Goal: Task Accomplishment & Management: Use online tool/utility

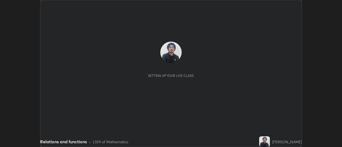
scroll to position [147, 342]
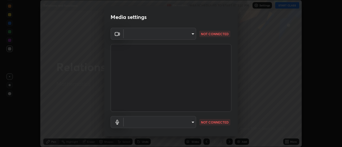
type input "1a9a141d8732cc5f70fa85449089b59f3d7788cfa27beda2470e07fab47b5a7b"
type input "default"
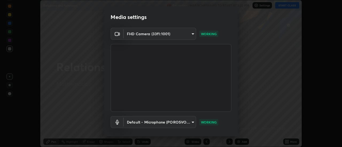
scroll to position [28, 0]
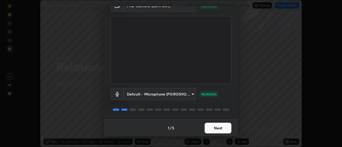
click at [214, 129] on button "Next" at bounding box center [218, 128] width 27 height 11
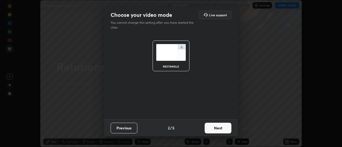
scroll to position [0, 0]
click at [213, 128] on button "Next" at bounding box center [218, 128] width 27 height 11
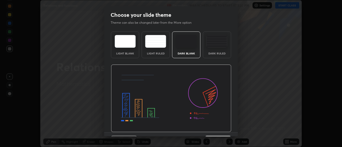
scroll to position [13, 0]
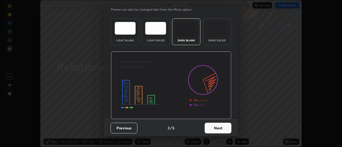
click at [211, 131] on button "Next" at bounding box center [218, 128] width 27 height 11
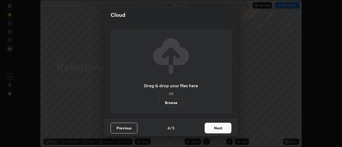
scroll to position [0, 0]
click at [211, 130] on button "Next" at bounding box center [218, 128] width 27 height 11
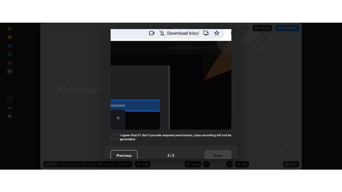
scroll to position [137, 0]
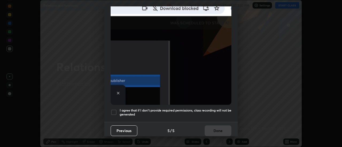
click at [162, 108] on h5 "I agree that if I don't provide required permissions, class recording will not …" at bounding box center [176, 112] width 112 height 8
click at [216, 129] on button "Done" at bounding box center [218, 131] width 27 height 11
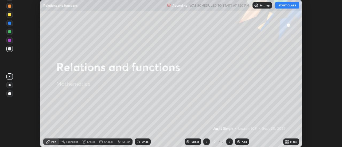
click at [280, 8] on button "START CLASS" at bounding box center [287, 5] width 24 height 6
click at [288, 141] on icon at bounding box center [288, 140] width 1 height 1
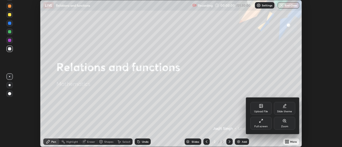
click at [265, 125] on div "Full screen" at bounding box center [260, 126] width 13 height 3
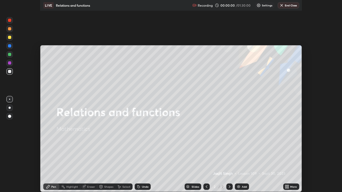
scroll to position [192, 342]
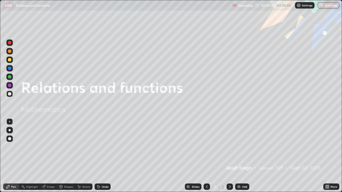
click at [242, 147] on div "Add" at bounding box center [244, 187] width 5 height 3
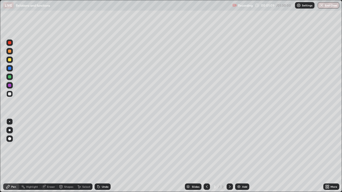
click at [102, 147] on div "Undo" at bounding box center [105, 187] width 7 height 3
click at [9, 131] on div at bounding box center [10, 130] width 2 height 2
click at [11, 88] on div at bounding box center [9, 85] width 6 height 6
click at [10, 69] on div at bounding box center [9, 68] width 3 height 3
click at [10, 95] on div at bounding box center [9, 93] width 3 height 3
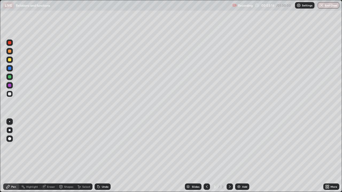
click at [240, 147] on div "Add" at bounding box center [242, 187] width 14 height 6
click at [11, 71] on div at bounding box center [9, 68] width 6 height 6
click at [107, 147] on div "Undo" at bounding box center [103, 187] width 16 height 6
click at [107, 147] on div "Undo" at bounding box center [105, 187] width 7 height 3
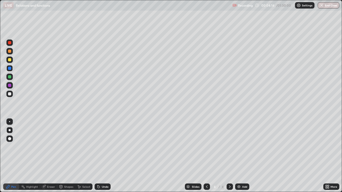
click at [106, 147] on div "Undo" at bounding box center [105, 187] width 7 height 3
click at [11, 86] on div at bounding box center [9, 85] width 3 height 3
click at [206, 147] on icon at bounding box center [207, 187] width 4 height 4
click at [240, 147] on img at bounding box center [239, 187] width 4 height 4
click at [11, 61] on div at bounding box center [9, 59] width 3 height 3
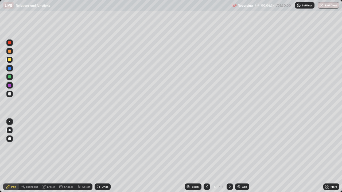
click at [207, 147] on icon at bounding box center [207, 187] width 4 height 4
click at [241, 147] on div "Add" at bounding box center [242, 187] width 14 height 6
click at [10, 77] on div at bounding box center [9, 76] width 3 height 3
click at [106, 147] on div "Undo" at bounding box center [103, 187] width 16 height 6
click at [106, 147] on div "Undo" at bounding box center [105, 187] width 7 height 3
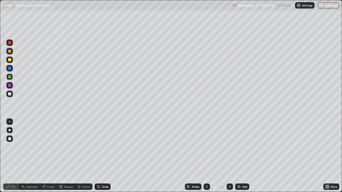
click at [10, 94] on div at bounding box center [9, 93] width 3 height 3
click at [102, 147] on div "Undo" at bounding box center [105, 187] width 7 height 3
click at [100, 147] on div "Undo" at bounding box center [103, 187] width 16 height 6
click at [206, 147] on icon at bounding box center [207, 187] width 2 height 3
click at [228, 147] on icon at bounding box center [230, 187] width 4 height 4
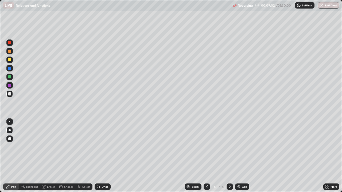
click at [206, 147] on icon at bounding box center [207, 187] width 4 height 4
click at [104, 147] on div "Undo" at bounding box center [105, 187] width 7 height 3
click at [104, 147] on div "Undo" at bounding box center [103, 187] width 16 height 6
click at [11, 69] on div at bounding box center [9, 68] width 3 height 3
click at [237, 147] on img at bounding box center [239, 187] width 4 height 4
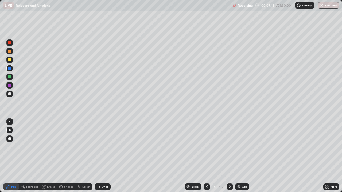
click at [10, 53] on div at bounding box center [9, 51] width 3 height 3
click at [10, 61] on div at bounding box center [9, 59] width 3 height 3
click at [10, 69] on div at bounding box center [9, 68] width 3 height 3
click at [103, 147] on div "Undo" at bounding box center [103, 187] width 16 height 6
click at [106, 147] on div "Undo" at bounding box center [105, 187] width 7 height 3
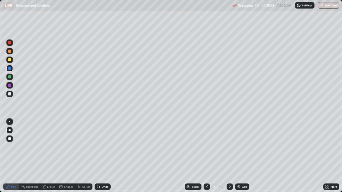
click at [103, 147] on div "Undo" at bounding box center [105, 187] width 7 height 3
click at [104, 147] on div "Undo" at bounding box center [105, 187] width 7 height 3
click at [105, 147] on div "Undo" at bounding box center [105, 187] width 7 height 3
click at [45, 147] on icon at bounding box center [43, 186] width 3 height 3
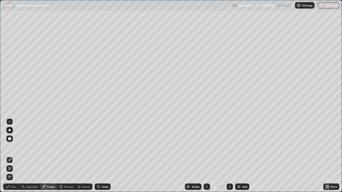
click at [13, 147] on div "Pen" at bounding box center [11, 187] width 16 height 6
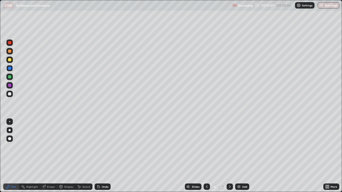
click at [10, 86] on div at bounding box center [9, 85] width 3 height 3
click at [12, 95] on div at bounding box center [9, 94] width 6 height 6
click at [240, 147] on img at bounding box center [239, 187] width 4 height 4
click at [10, 51] on div at bounding box center [9, 51] width 3 height 3
click at [9, 93] on div at bounding box center [9, 93] width 3 height 3
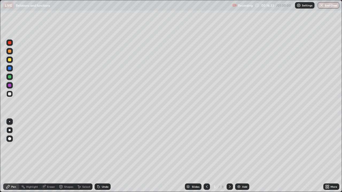
click at [102, 147] on div "Undo" at bounding box center [105, 187] width 7 height 3
click at [11, 88] on div at bounding box center [9, 85] width 6 height 6
click at [10, 94] on div at bounding box center [9, 93] width 3 height 3
click at [107, 147] on div "Undo" at bounding box center [103, 187] width 16 height 6
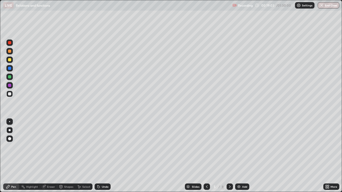
click at [107, 147] on div "Undo" at bounding box center [103, 187] width 16 height 6
click at [106, 147] on div "Undo" at bounding box center [105, 187] width 7 height 3
click at [105, 147] on div "Undo" at bounding box center [105, 187] width 7 height 3
click at [106, 147] on div "Undo" at bounding box center [105, 187] width 7 height 3
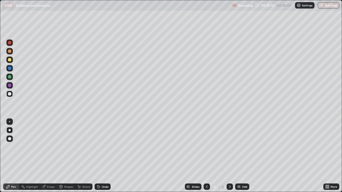
click at [229, 147] on icon at bounding box center [230, 187] width 4 height 4
click at [228, 147] on icon at bounding box center [230, 187] width 4 height 4
click at [229, 147] on icon at bounding box center [230, 187] width 4 height 4
click at [239, 147] on img at bounding box center [239, 187] width 4 height 4
click at [10, 53] on div at bounding box center [9, 51] width 3 height 3
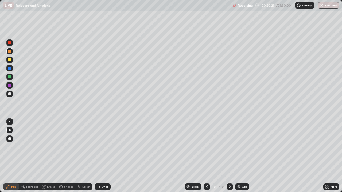
click at [10, 60] on div at bounding box center [9, 59] width 3 height 3
click at [9, 78] on div at bounding box center [9, 76] width 3 height 3
click at [10, 71] on div at bounding box center [9, 68] width 6 height 6
click at [9, 95] on div at bounding box center [9, 93] width 3 height 3
click at [241, 147] on div "Add" at bounding box center [242, 187] width 14 height 6
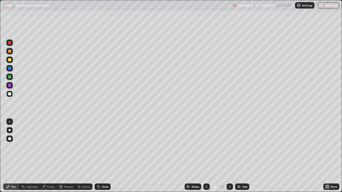
click at [10, 52] on div at bounding box center [9, 51] width 3 height 3
click at [11, 61] on div at bounding box center [9, 59] width 3 height 3
click at [98, 147] on icon at bounding box center [99, 187] width 2 height 2
click at [10, 95] on div at bounding box center [9, 93] width 3 height 3
click at [10, 86] on div at bounding box center [9, 85] width 3 height 3
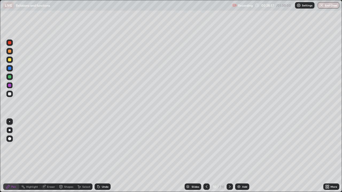
click at [11, 66] on div at bounding box center [9, 68] width 6 height 6
click at [110, 147] on div "Undo" at bounding box center [103, 187] width 16 height 6
click at [108, 147] on div "Undo" at bounding box center [103, 187] width 16 height 6
click at [101, 147] on div "Undo" at bounding box center [103, 187] width 16 height 6
click at [102, 147] on div "Undo" at bounding box center [105, 187] width 7 height 3
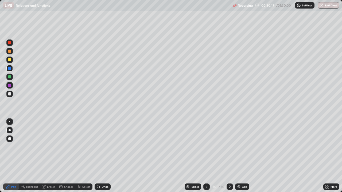
click at [103, 147] on div "Undo" at bounding box center [103, 187] width 16 height 6
click at [242, 147] on div "Add" at bounding box center [244, 187] width 5 height 3
click at [10, 53] on div at bounding box center [9, 51] width 6 height 6
click at [10, 61] on div at bounding box center [9, 59] width 3 height 3
click at [11, 78] on div at bounding box center [9, 77] width 6 height 6
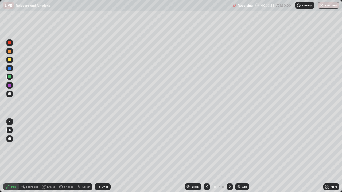
click at [10, 86] on div at bounding box center [9, 85] width 3 height 3
click at [102, 147] on div "Undo" at bounding box center [105, 187] width 7 height 3
click at [10, 77] on div at bounding box center [9, 76] width 3 height 3
click at [102, 147] on div "Undo" at bounding box center [105, 187] width 7 height 3
click at [103, 147] on div "Undo" at bounding box center [105, 187] width 7 height 3
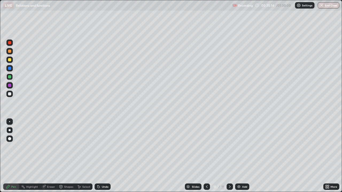
click at [108, 147] on div "Undo" at bounding box center [103, 187] width 16 height 6
click at [107, 147] on div "Undo" at bounding box center [105, 187] width 7 height 3
click at [10, 95] on div at bounding box center [9, 93] width 3 height 3
click at [101, 147] on div "Undo" at bounding box center [103, 187] width 16 height 6
click at [105, 147] on div "Undo" at bounding box center [103, 187] width 16 height 6
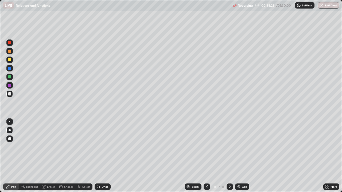
click at [106, 147] on div "Undo" at bounding box center [103, 187] width 16 height 6
click at [102, 147] on div "Undo" at bounding box center [105, 187] width 7 height 3
click at [107, 147] on div "Undo" at bounding box center [105, 187] width 7 height 3
click at [241, 147] on div "Add" at bounding box center [242, 187] width 14 height 6
click at [100, 147] on div "Undo" at bounding box center [103, 187] width 16 height 6
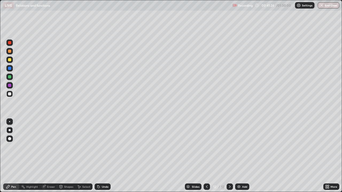
click at [9, 75] on div at bounding box center [9, 76] width 3 height 3
click at [106, 147] on div "Undo" at bounding box center [105, 187] width 7 height 3
click at [9, 95] on div at bounding box center [9, 93] width 3 height 3
click at [206, 147] on icon at bounding box center [207, 187] width 4 height 4
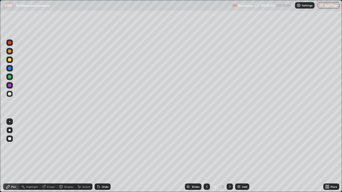
click at [229, 147] on icon at bounding box center [230, 187] width 4 height 4
click at [206, 147] on icon at bounding box center [207, 187] width 4 height 4
click at [229, 147] on icon at bounding box center [230, 187] width 4 height 4
click at [206, 147] on icon at bounding box center [207, 187] width 4 height 4
click at [229, 147] on icon at bounding box center [230, 187] width 4 height 4
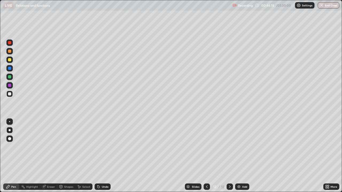
click at [206, 147] on icon at bounding box center [207, 187] width 4 height 4
click at [229, 147] on icon at bounding box center [230, 187] width 2 height 3
click at [240, 147] on img at bounding box center [239, 187] width 4 height 4
click at [10, 86] on div at bounding box center [9, 85] width 3 height 3
click at [10, 95] on div at bounding box center [9, 93] width 3 height 3
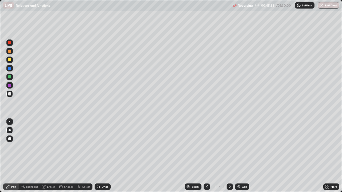
click at [100, 147] on div "Undo" at bounding box center [103, 187] width 16 height 6
click at [11, 69] on div at bounding box center [9, 68] width 3 height 3
click at [9, 87] on div at bounding box center [9, 85] width 3 height 3
click at [106, 147] on div "Undo" at bounding box center [103, 187] width 16 height 6
click at [107, 147] on div "Undo" at bounding box center [103, 187] width 16 height 6
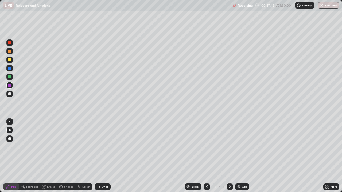
click at [52, 147] on div "Eraser" at bounding box center [51, 187] width 8 height 3
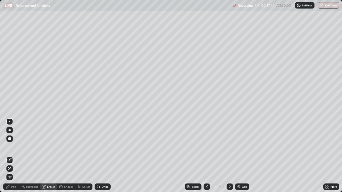
click at [13, 147] on div "Pen" at bounding box center [13, 187] width 5 height 3
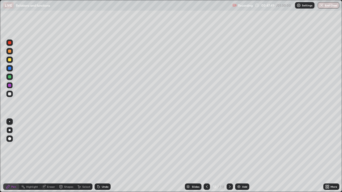
click at [9, 78] on div at bounding box center [9, 76] width 3 height 3
click at [103, 147] on div "Undo" at bounding box center [105, 187] width 7 height 3
click at [104, 147] on div "Undo" at bounding box center [105, 187] width 7 height 3
click at [9, 95] on div at bounding box center [9, 93] width 3 height 3
click at [10, 86] on div at bounding box center [9, 85] width 3 height 3
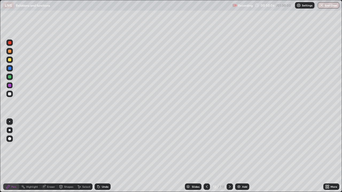
click at [100, 147] on div "Undo" at bounding box center [103, 187] width 16 height 6
click at [99, 147] on icon at bounding box center [99, 187] width 2 height 2
click at [104, 147] on div "Undo" at bounding box center [105, 187] width 7 height 3
click at [105, 147] on div "Undo" at bounding box center [105, 187] width 7 height 3
click at [104, 147] on div "Undo" at bounding box center [105, 187] width 7 height 3
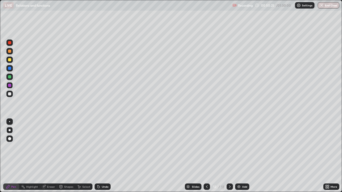
click at [105, 147] on div "Undo" at bounding box center [105, 187] width 7 height 3
click at [104, 147] on div "Undo" at bounding box center [105, 187] width 7 height 3
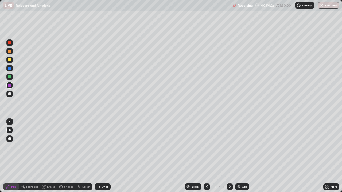
click at [104, 147] on div "Undo" at bounding box center [105, 187] width 7 height 3
click at [10, 77] on div at bounding box center [9, 76] width 3 height 3
click at [11, 71] on div at bounding box center [9, 68] width 6 height 6
click at [101, 147] on div "Undo" at bounding box center [103, 187] width 16 height 6
click at [242, 147] on div "Add" at bounding box center [244, 187] width 5 height 3
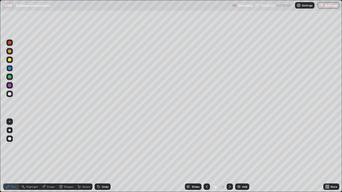
click at [10, 86] on div at bounding box center [9, 85] width 3 height 3
click at [11, 97] on div at bounding box center [9, 94] width 6 height 6
click at [10, 86] on div at bounding box center [9, 85] width 3 height 3
click at [102, 147] on div "Undo" at bounding box center [103, 187] width 16 height 6
click at [102, 147] on div "Undo" at bounding box center [105, 187] width 7 height 3
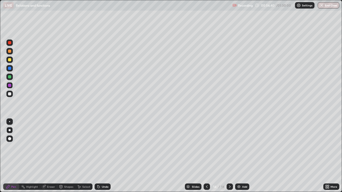
click at [102, 147] on div "Undo" at bounding box center [105, 187] width 7 height 3
click at [103, 147] on div "Undo" at bounding box center [105, 187] width 7 height 3
click at [104, 147] on div "Undo" at bounding box center [103, 187] width 16 height 6
click at [10, 94] on div at bounding box center [9, 93] width 3 height 3
click at [102, 147] on div "Undo" at bounding box center [105, 187] width 7 height 3
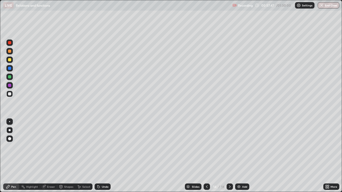
click at [11, 85] on div at bounding box center [9, 85] width 3 height 3
click at [11, 77] on div at bounding box center [9, 76] width 3 height 3
click at [103, 147] on div "Undo" at bounding box center [105, 187] width 7 height 3
click at [10, 60] on div at bounding box center [9, 59] width 3 height 3
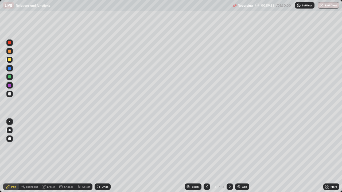
click at [10, 95] on div at bounding box center [9, 93] width 3 height 3
click at [105, 147] on div "Undo" at bounding box center [105, 187] width 7 height 3
click at [104, 147] on div "Undo" at bounding box center [105, 187] width 7 height 3
click at [103, 147] on div "Undo" at bounding box center [105, 187] width 7 height 3
click at [239, 147] on img at bounding box center [239, 187] width 4 height 4
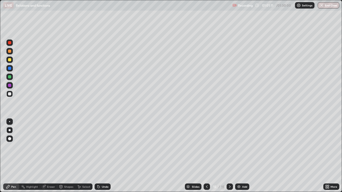
click at [11, 61] on div at bounding box center [9, 59] width 3 height 3
click at [10, 69] on div at bounding box center [9, 68] width 3 height 3
click at [101, 147] on div "Undo" at bounding box center [103, 187] width 16 height 6
click at [102, 147] on div "Undo" at bounding box center [103, 187] width 16 height 6
click at [10, 86] on div at bounding box center [9, 85] width 3 height 3
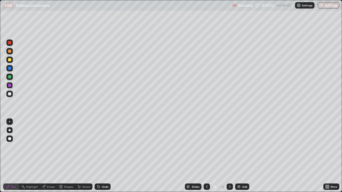
click at [103, 147] on div "Undo" at bounding box center [103, 187] width 16 height 6
click at [10, 78] on div at bounding box center [9, 76] width 3 height 3
click at [102, 147] on div "Undo" at bounding box center [105, 187] width 7 height 3
click at [10, 95] on div at bounding box center [9, 93] width 3 height 3
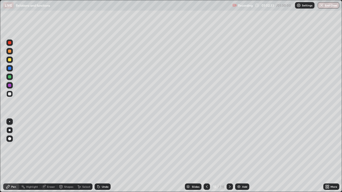
click at [101, 147] on div "Undo" at bounding box center [103, 187] width 16 height 6
click at [106, 147] on div "Undo" at bounding box center [105, 187] width 7 height 3
click at [206, 147] on div at bounding box center [207, 187] width 6 height 6
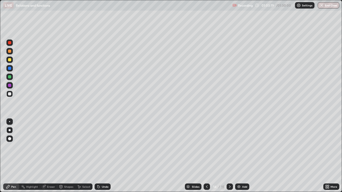
click at [206, 147] on icon at bounding box center [207, 187] width 4 height 4
click at [229, 147] on icon at bounding box center [230, 187] width 4 height 4
click at [228, 147] on icon at bounding box center [230, 187] width 4 height 4
click at [106, 147] on div "Undo" at bounding box center [105, 187] width 7 height 3
click at [105, 147] on div "Undo" at bounding box center [105, 187] width 7 height 3
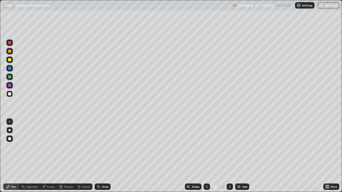
click at [106, 147] on div "Undo" at bounding box center [105, 187] width 7 height 3
click at [242, 147] on div "Add" at bounding box center [244, 187] width 5 height 3
click at [11, 61] on div at bounding box center [9, 60] width 6 height 6
click at [11, 69] on div at bounding box center [9, 68] width 3 height 3
click at [206, 147] on icon at bounding box center [207, 187] width 4 height 4
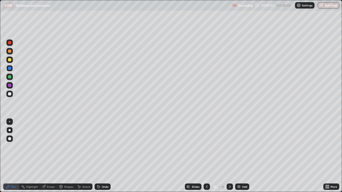
click at [229, 147] on icon at bounding box center [230, 187] width 4 height 4
click at [239, 147] on img at bounding box center [239, 187] width 4 height 4
click at [10, 61] on div at bounding box center [9, 59] width 3 height 3
click at [9, 78] on div at bounding box center [9, 76] width 3 height 3
click at [10, 94] on div at bounding box center [9, 93] width 3 height 3
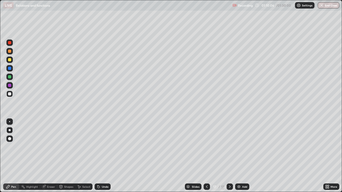
click at [101, 147] on div "Undo" at bounding box center [103, 187] width 16 height 6
click at [102, 147] on div "Undo" at bounding box center [103, 187] width 16 height 6
click at [12, 78] on div at bounding box center [9, 77] width 6 height 6
click at [10, 95] on div at bounding box center [9, 93] width 3 height 3
click at [11, 86] on div at bounding box center [9, 85] width 3 height 3
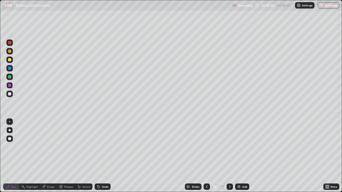
click at [106, 147] on div "Undo" at bounding box center [105, 187] width 7 height 3
click at [10, 62] on div at bounding box center [9, 60] width 6 height 6
click at [9, 78] on div at bounding box center [9, 76] width 3 height 3
click at [102, 147] on div "Undo" at bounding box center [105, 187] width 7 height 3
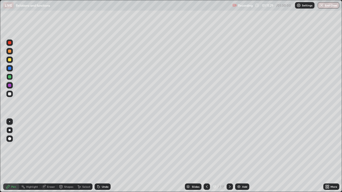
click at [105, 147] on div "Undo" at bounding box center [103, 187] width 16 height 6
click at [46, 147] on div "Eraser" at bounding box center [48, 187] width 17 height 6
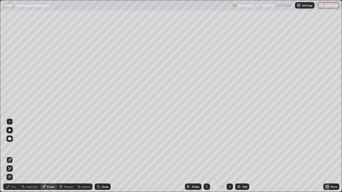
click at [14, 147] on div "Pen" at bounding box center [13, 187] width 5 height 3
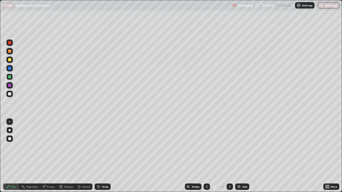
click at [106, 147] on div "Undo" at bounding box center [105, 187] width 7 height 3
click at [46, 147] on div "Eraser" at bounding box center [48, 187] width 17 height 6
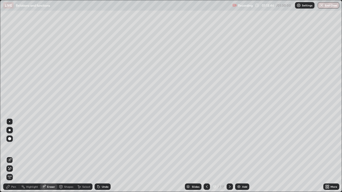
click at [12, 147] on div "Pen" at bounding box center [13, 187] width 5 height 3
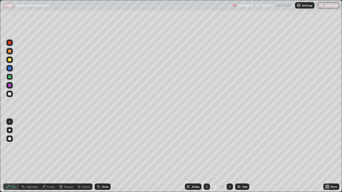
click at [105, 147] on div "Undo" at bounding box center [105, 187] width 7 height 3
click at [9, 93] on div at bounding box center [9, 93] width 3 height 3
click at [324, 7] on button "End Class" at bounding box center [329, 5] width 22 height 6
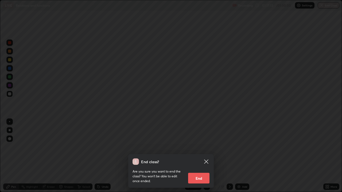
click at [203, 147] on button "End" at bounding box center [198, 178] width 21 height 11
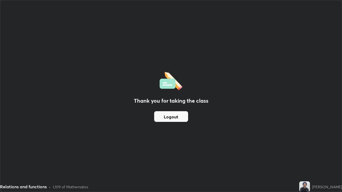
click at [176, 121] on button "Logout" at bounding box center [171, 116] width 34 height 11
